Goal: Check status: Check status

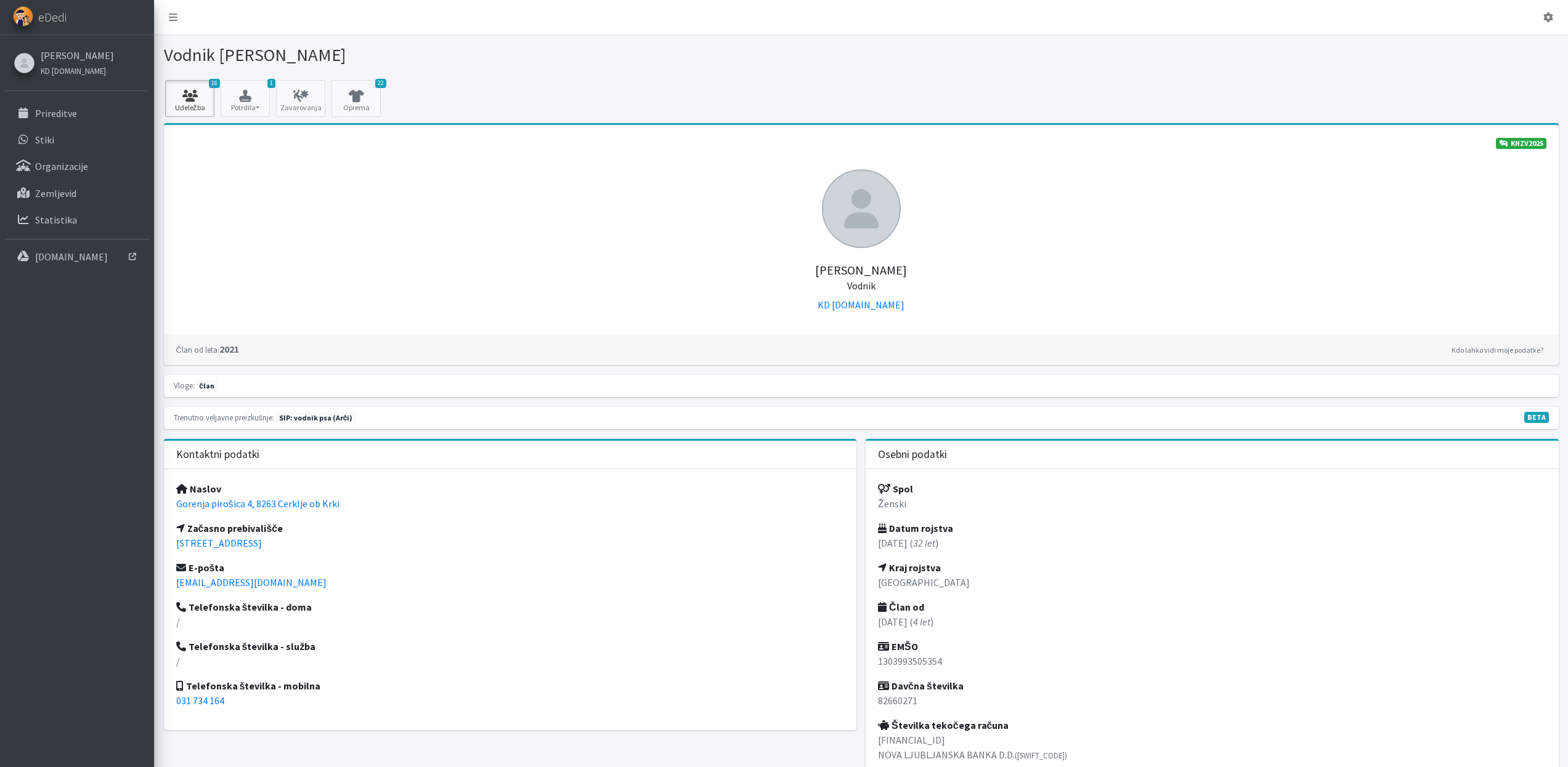
click at [195, 115] on link "16 Udeležba" at bounding box center [189, 98] width 49 height 37
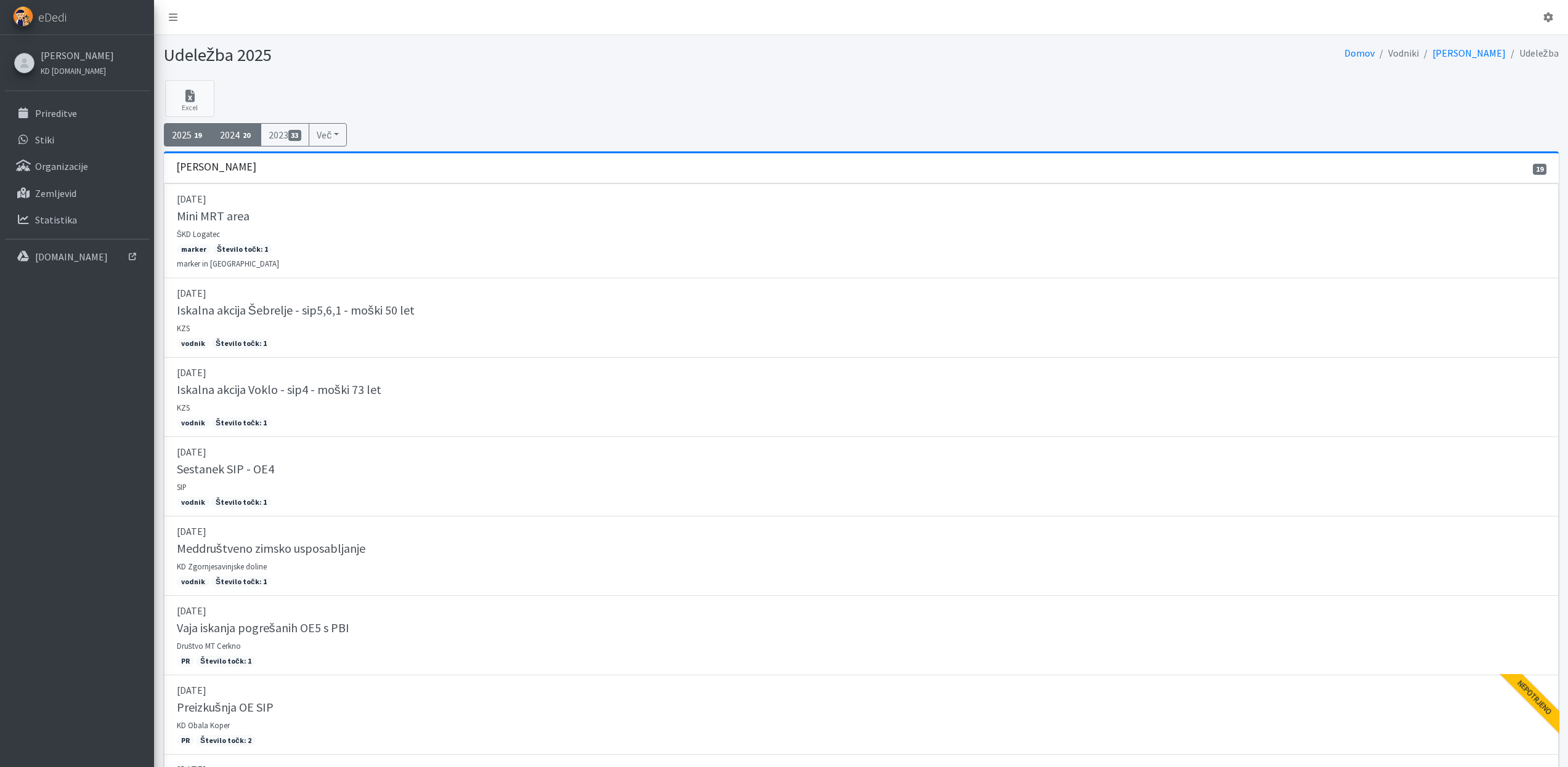
click at [242, 126] on link "2024 20" at bounding box center [236, 135] width 49 height 23
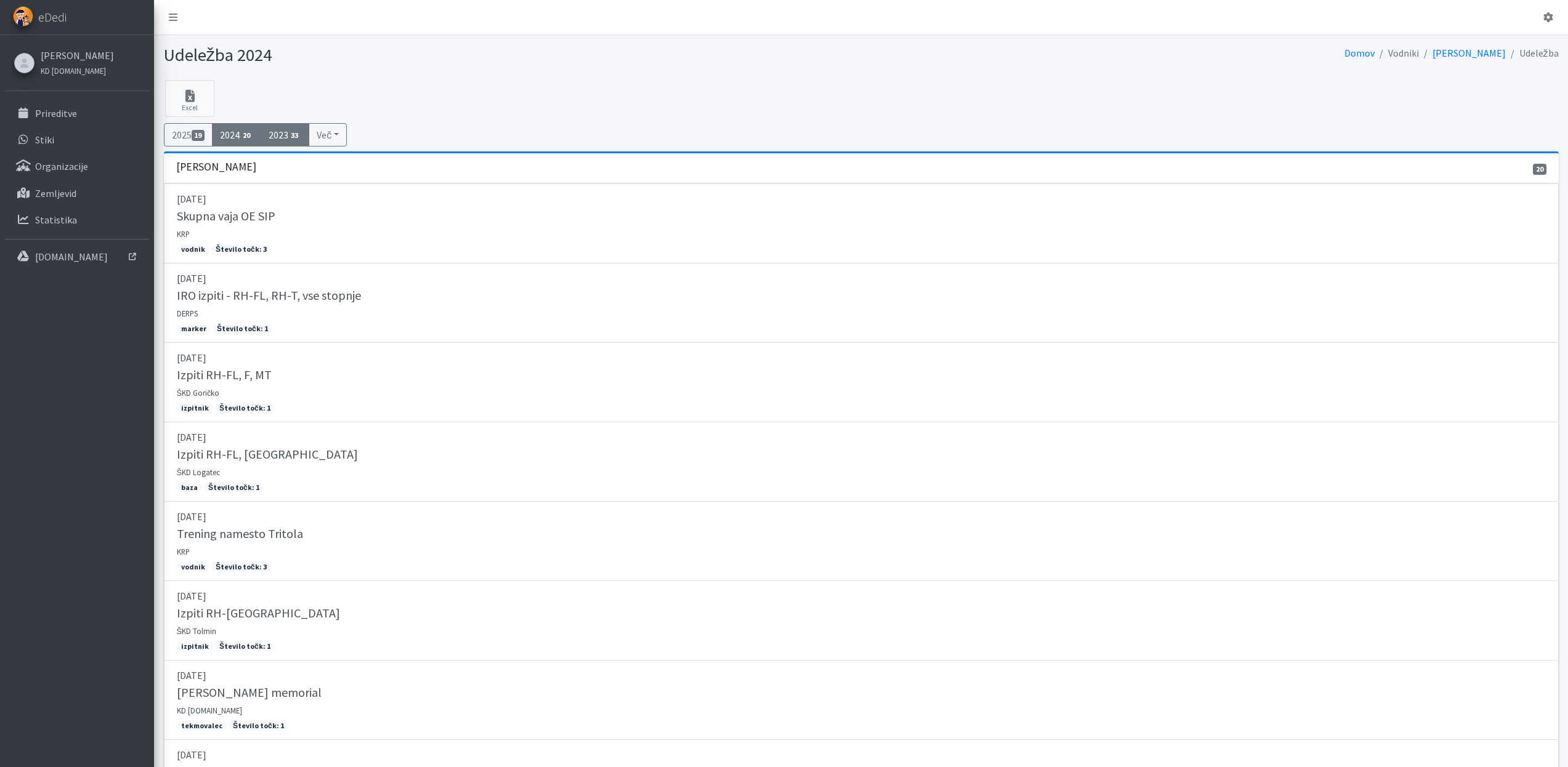
click at [296, 136] on span "33" at bounding box center [295, 136] width 14 height 11
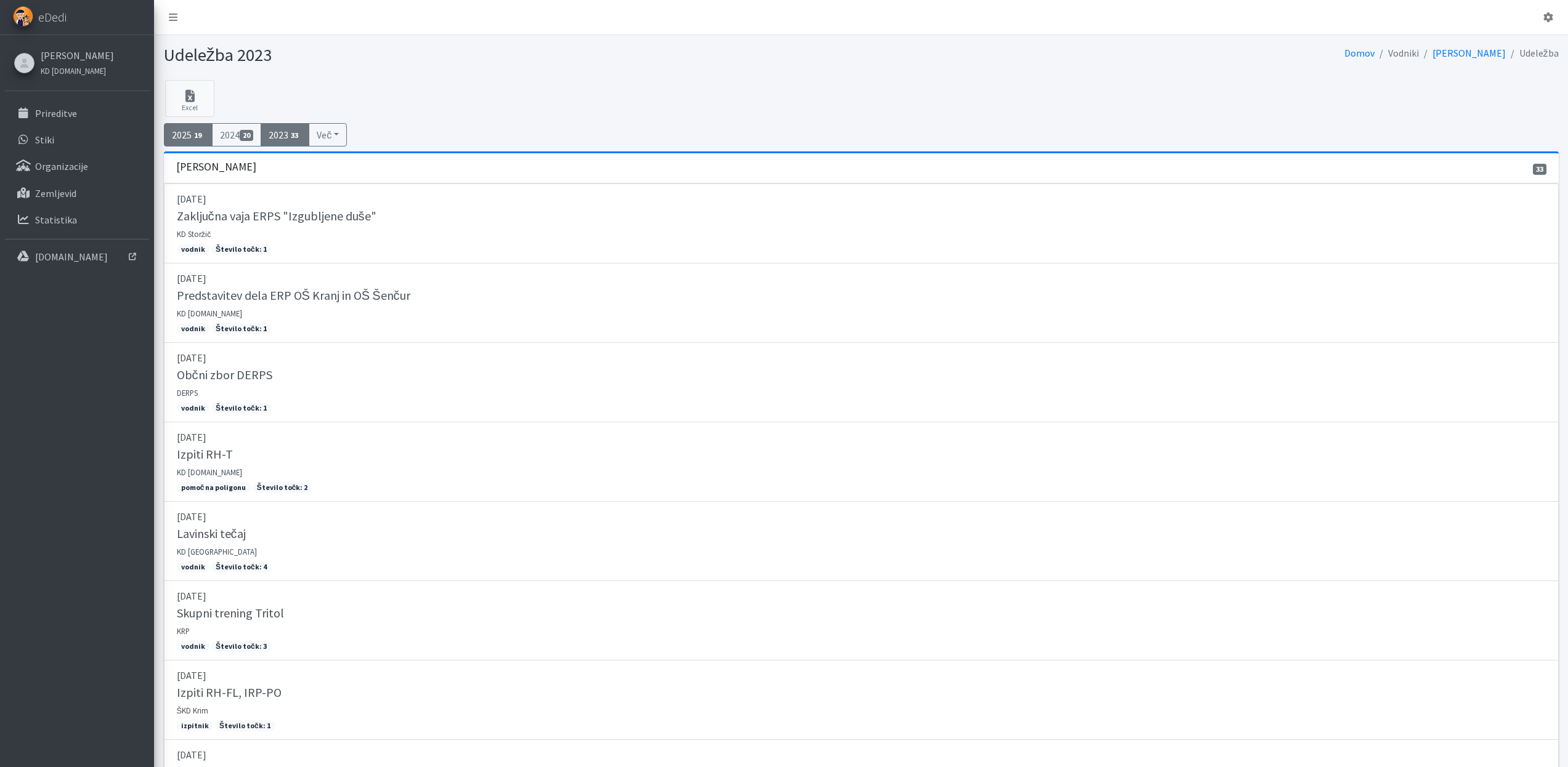
click at [183, 136] on link "2025 19" at bounding box center [188, 135] width 49 height 23
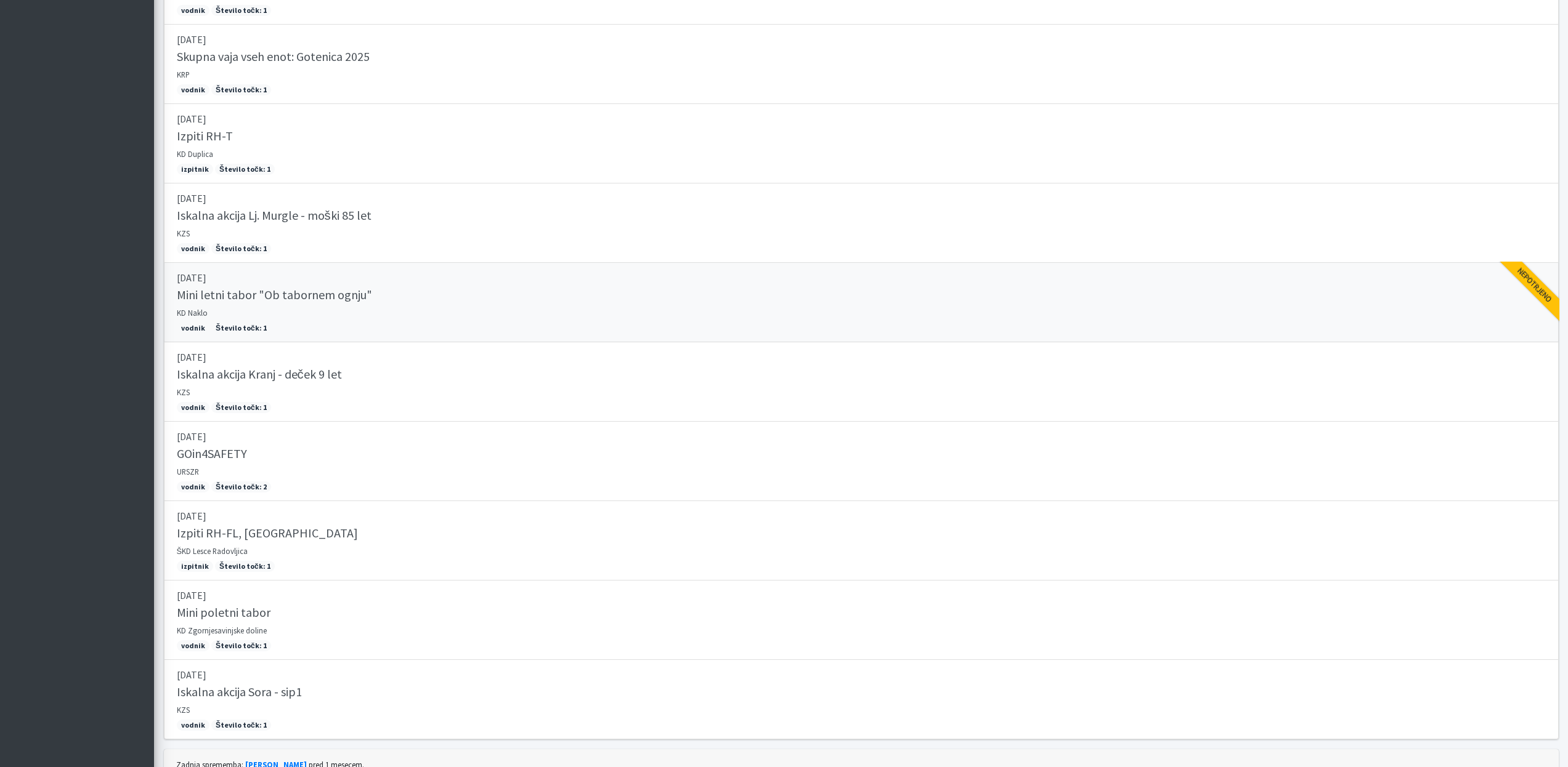
scroll to position [866, 0]
